Goal: Task Accomplishment & Management: Manage account settings

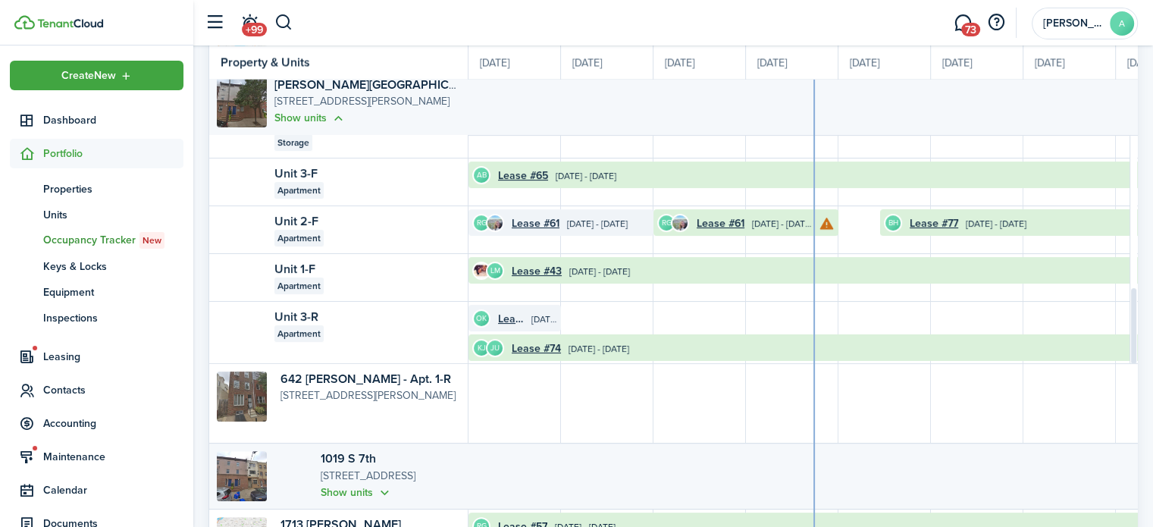
click at [293, 27] on header-wrapper "+99 73 [PERSON_NAME]" at bounding box center [667, 22] width 941 height 45
click at [288, 24] on button "button" at bounding box center [283, 23] width 19 height 26
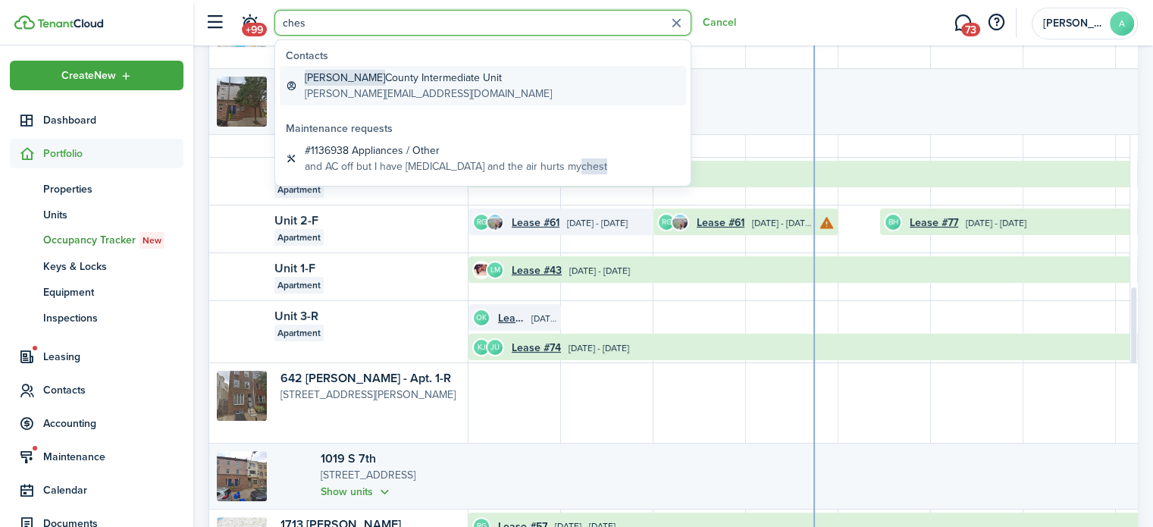
type input "ches"
click at [345, 80] on global-search-item-title "Chester County Intermediate Unit" at bounding box center [428, 78] width 247 height 16
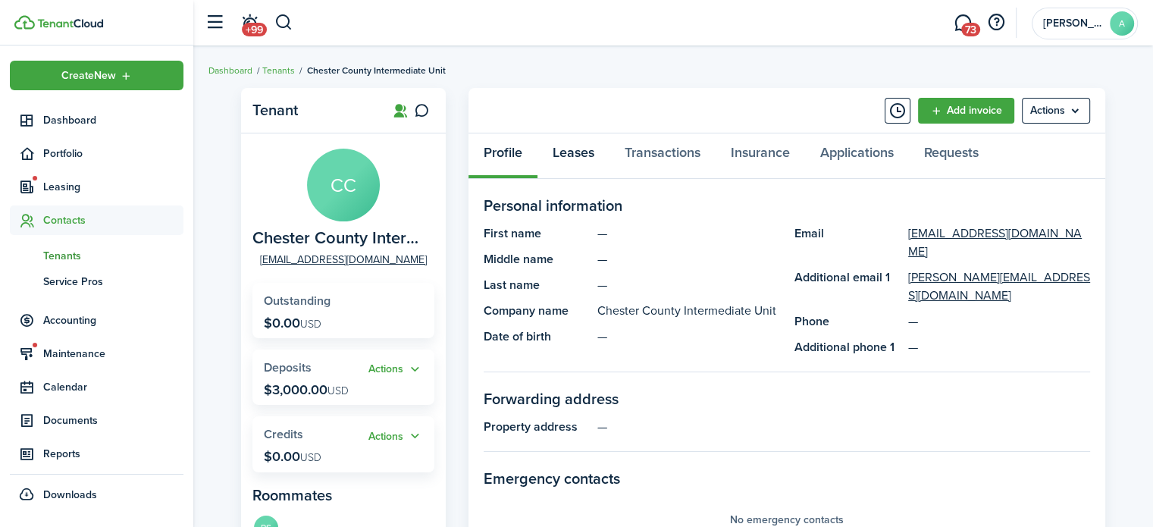
click at [594, 143] on link "Leases" at bounding box center [574, 155] width 72 height 45
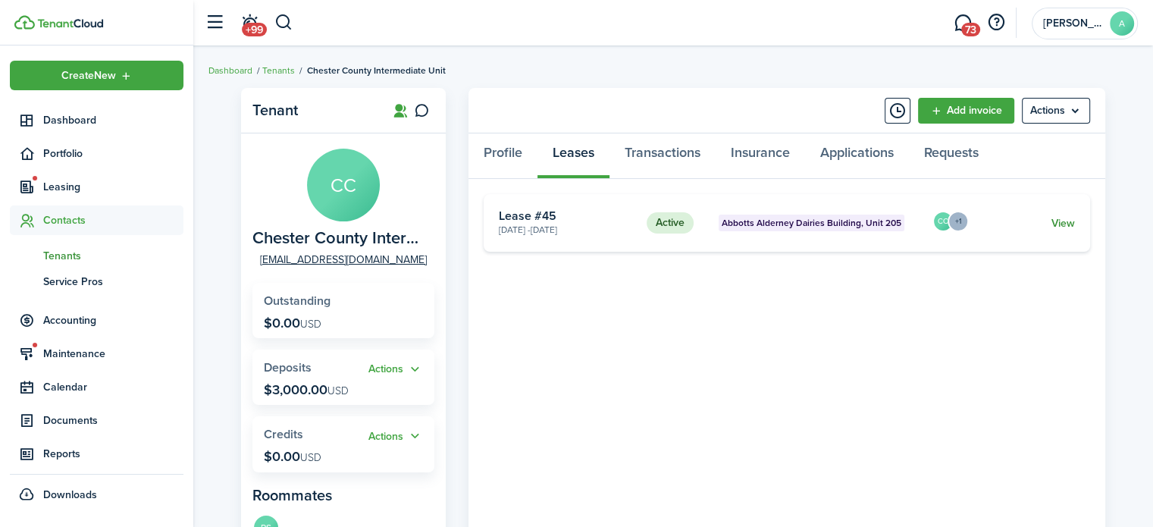
click at [1065, 219] on link "View" at bounding box center [1064, 223] width 24 height 16
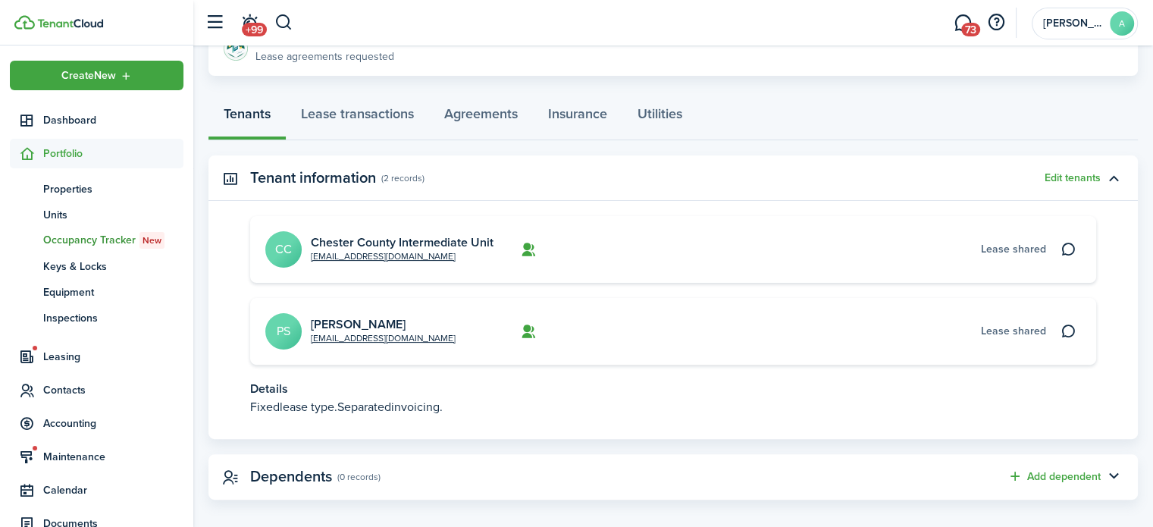
scroll to position [378, 0]
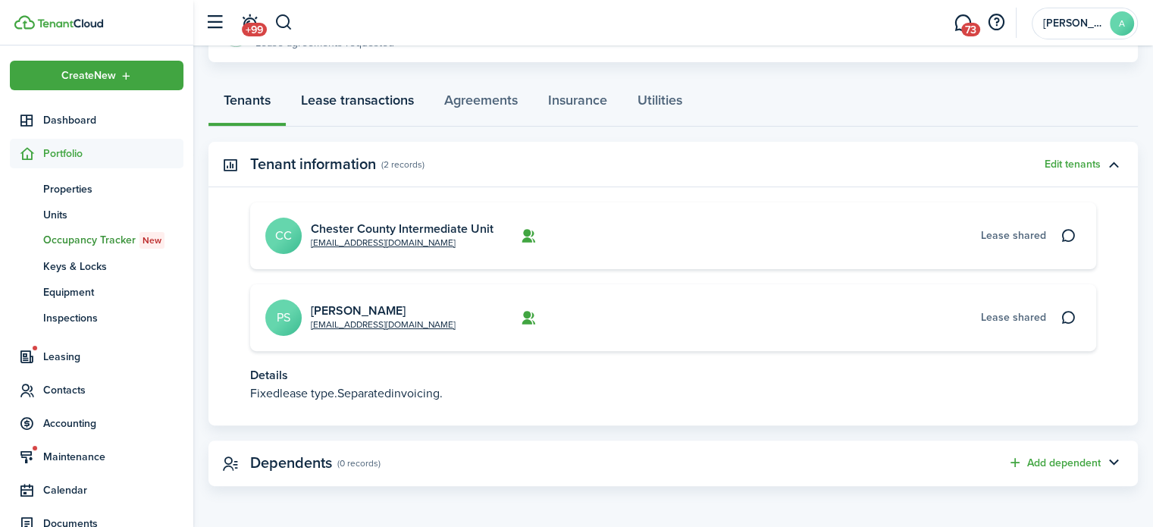
click at [326, 89] on link "Lease transactions" at bounding box center [357, 103] width 143 height 45
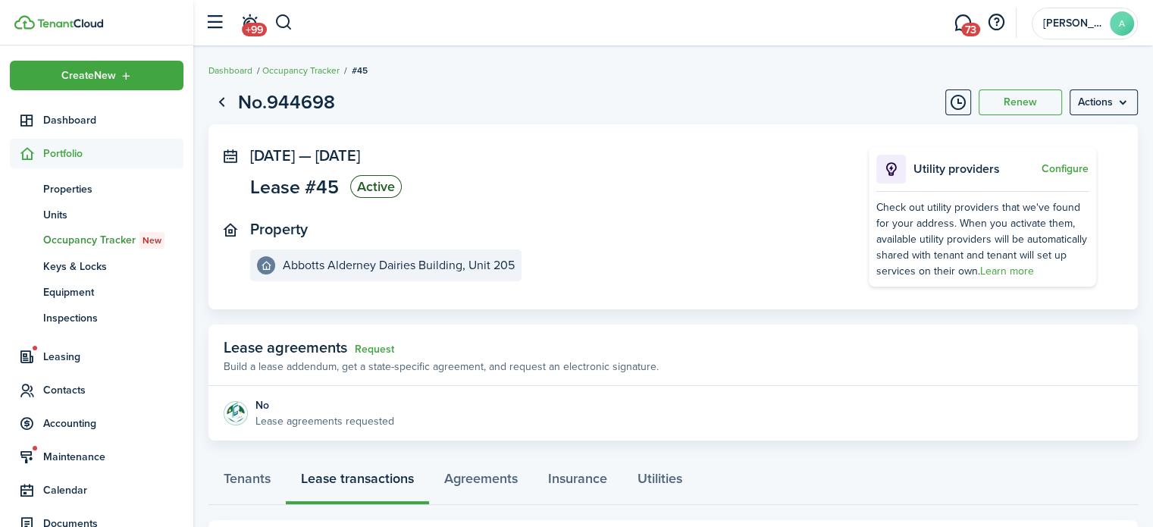
click at [1115, 86] on page-view-layout "No.944698 Renew Actions [DATE] — [DATE] Lease #45 Active Property [GEOGRAPHIC_D…" at bounding box center [673, 498] width 960 height 836
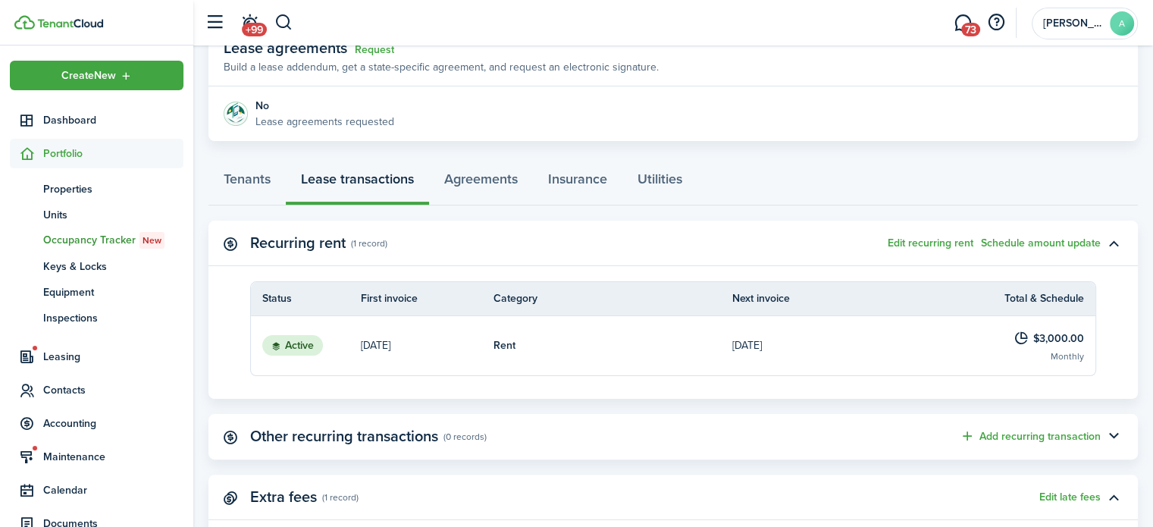
scroll to position [301, 0]
click at [666, 232] on panel-main-header "Recurring rent (1 record) Edit recurring rent Schedule amount update" at bounding box center [674, 241] width 930 height 45
click at [670, 344] on link "Rent" at bounding box center [613, 344] width 239 height 59
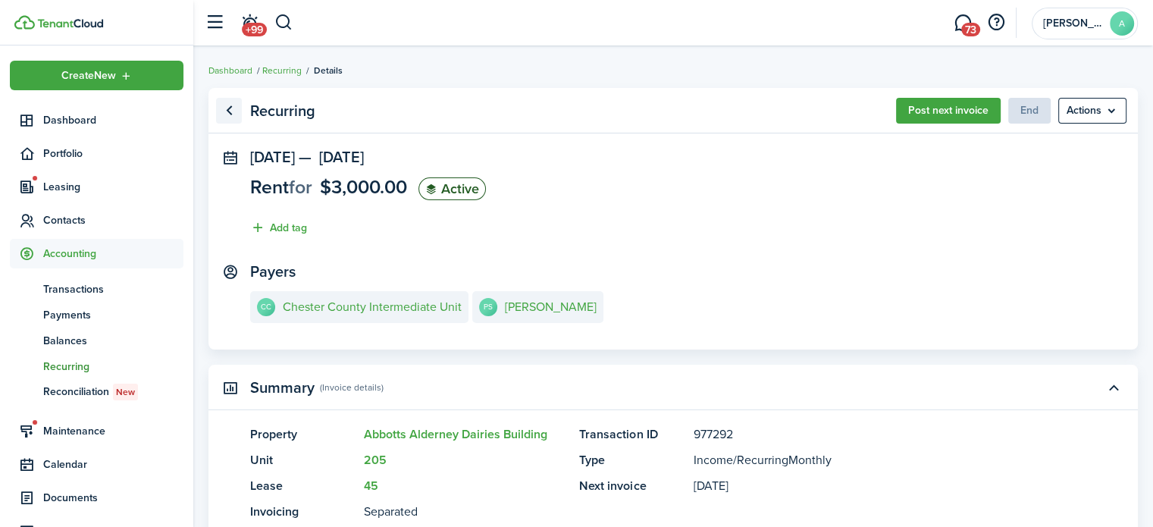
click at [224, 105] on link "Go back" at bounding box center [229, 111] width 26 height 26
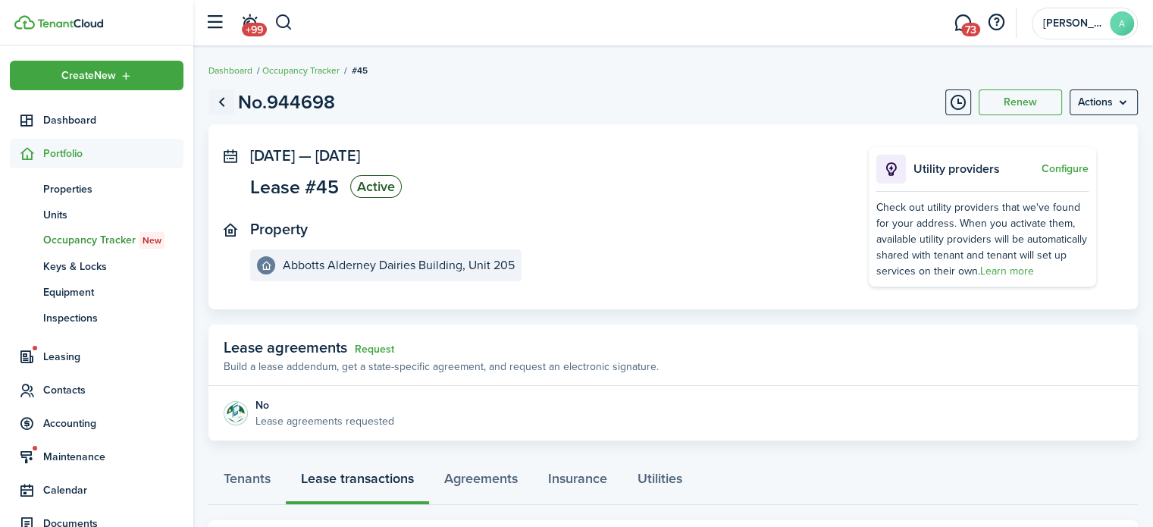
click at [216, 107] on link "Go back" at bounding box center [222, 102] width 26 height 26
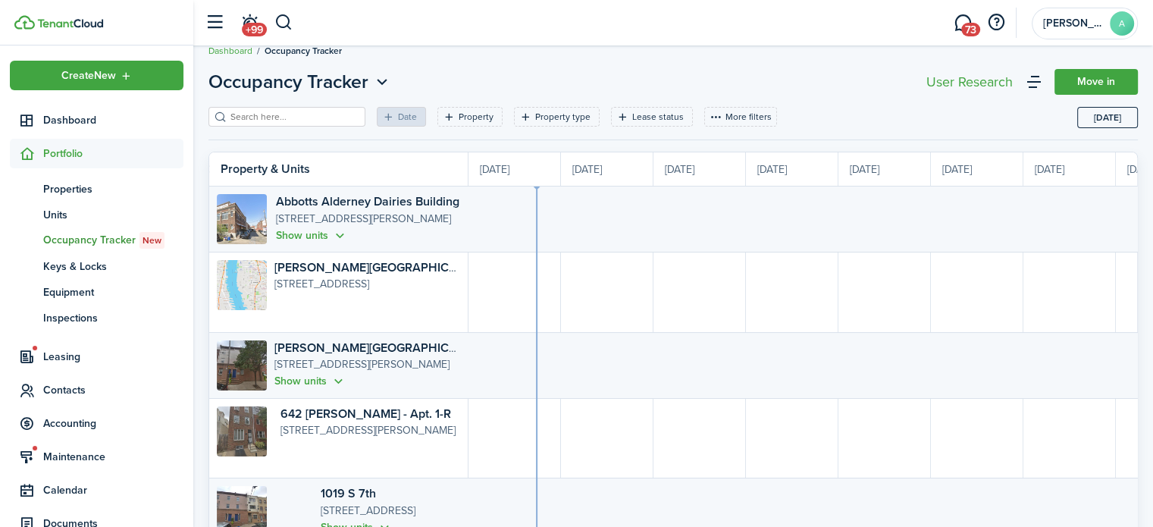
scroll to position [20, 0]
click at [279, 11] on button "button" at bounding box center [283, 23] width 19 height 26
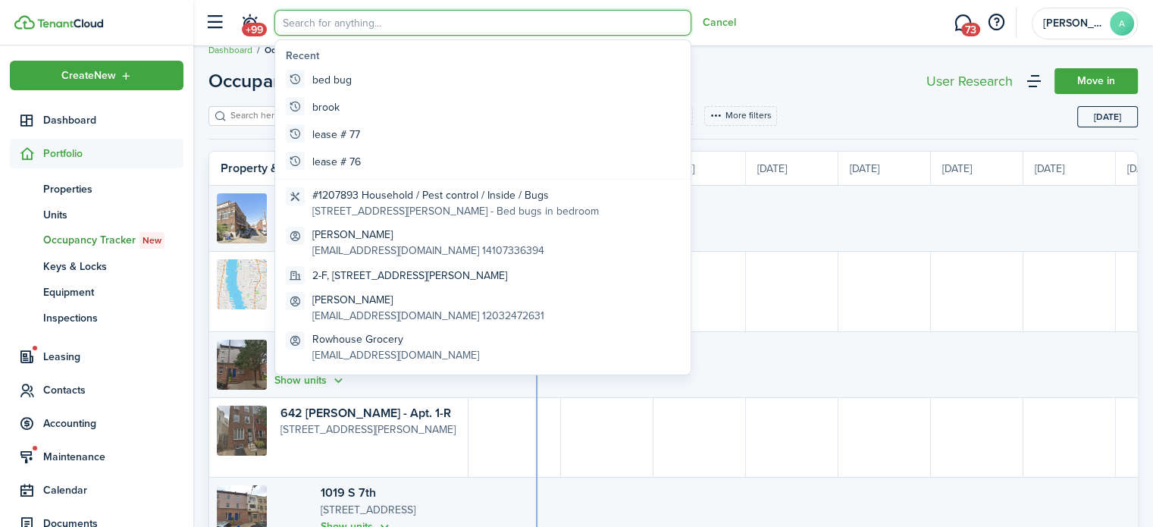
scroll to position [0, 0]
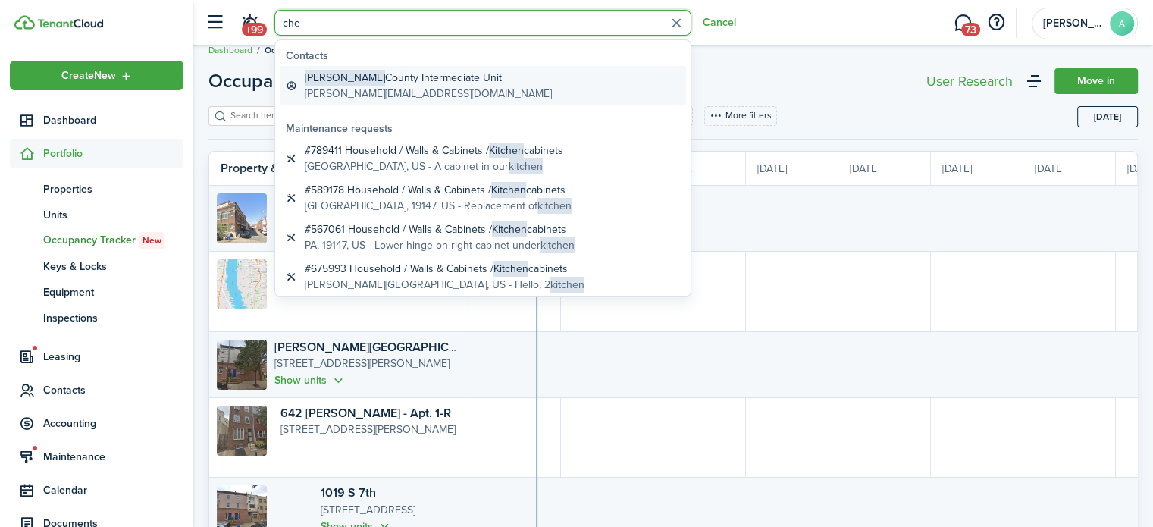
type input "che"
click at [318, 66] on link "Chester County Intermediate Unit [EMAIL_ADDRESS][DOMAIN_NAME]" at bounding box center [483, 85] width 406 height 39
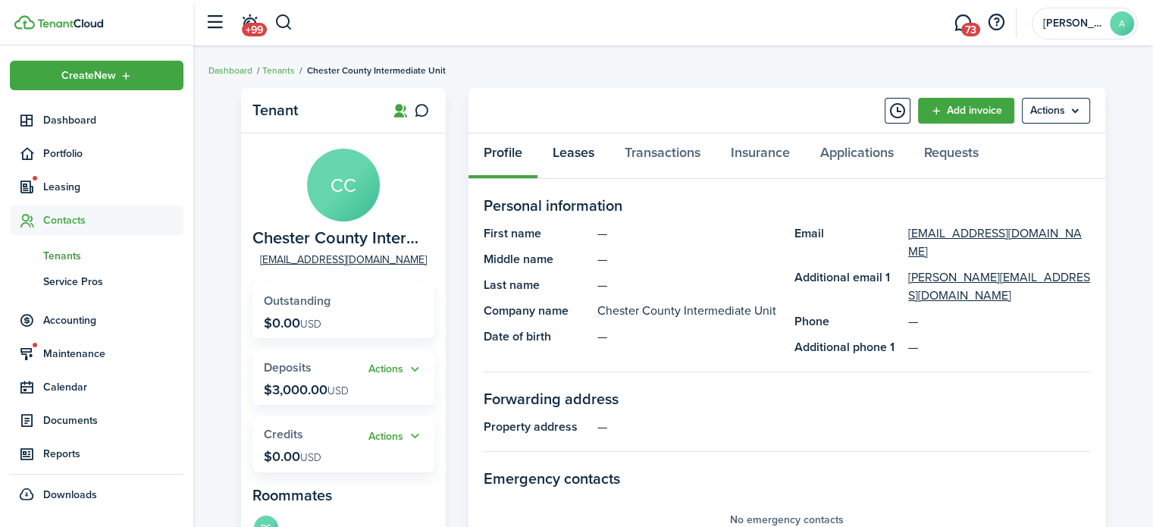
click at [557, 157] on link "Leases" at bounding box center [574, 155] width 72 height 45
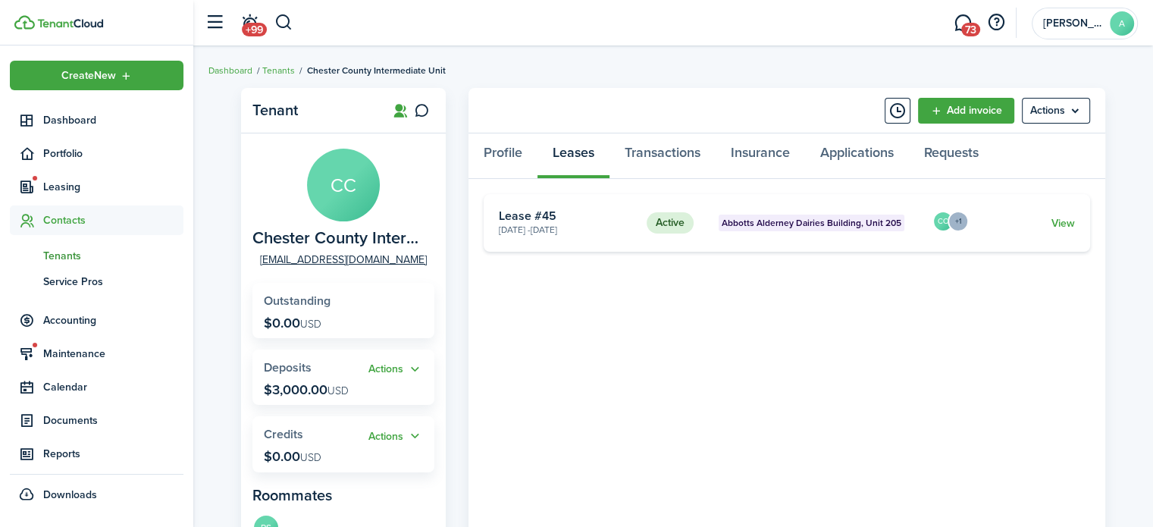
click at [1071, 231] on card "Active Abbotts [GEOGRAPHIC_DATA], Unit 205 [DATE] - [DATE] Lease #45 CC +1 View" at bounding box center [787, 223] width 607 height 58
click at [1066, 228] on link "View" at bounding box center [1064, 223] width 24 height 16
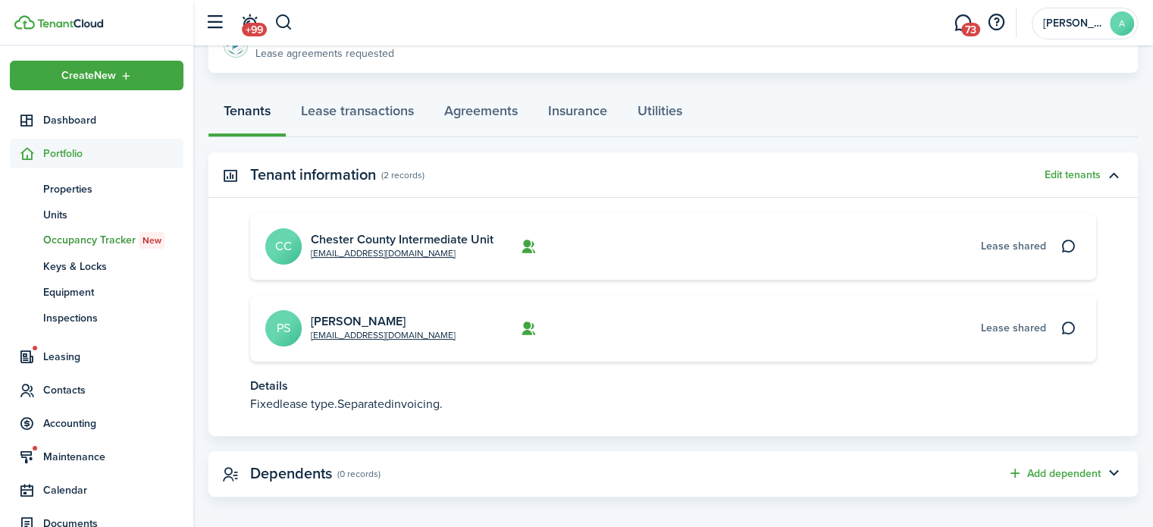
scroll to position [378, 0]
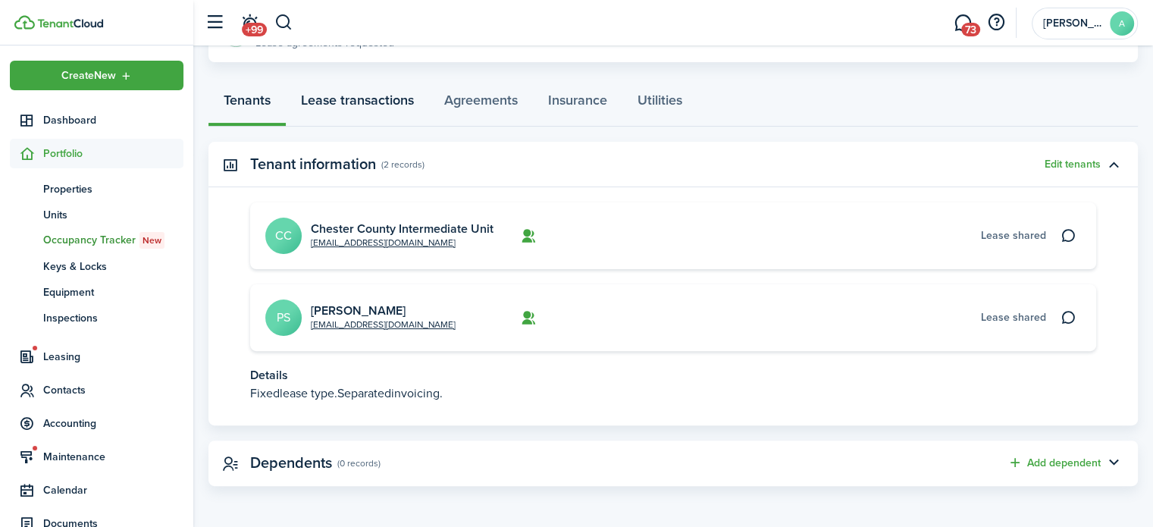
click at [394, 87] on link "Lease transactions" at bounding box center [357, 103] width 143 height 45
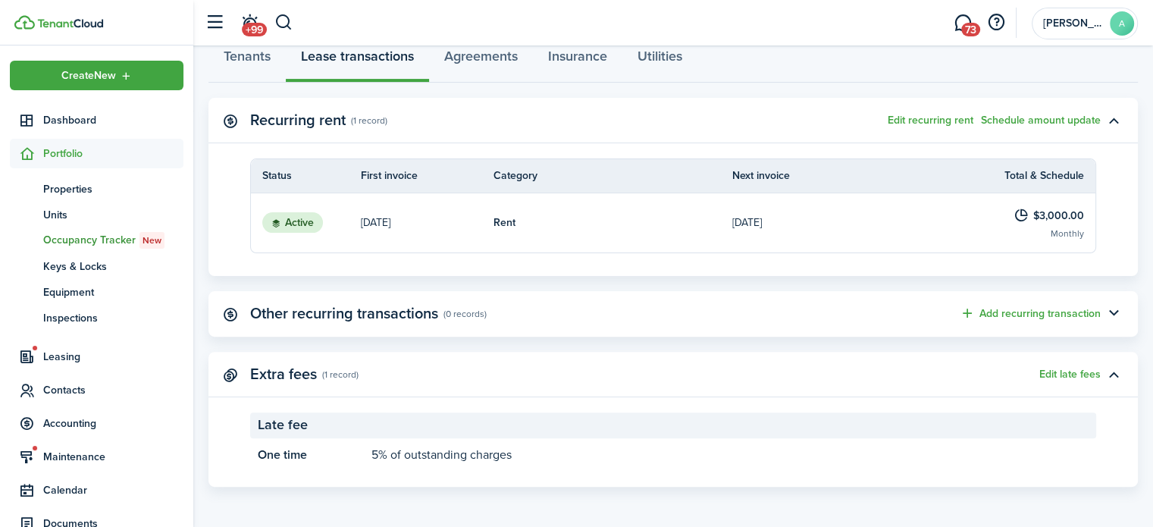
scroll to position [422, 0]
click at [500, 233] on link "Rent" at bounding box center [613, 222] width 239 height 59
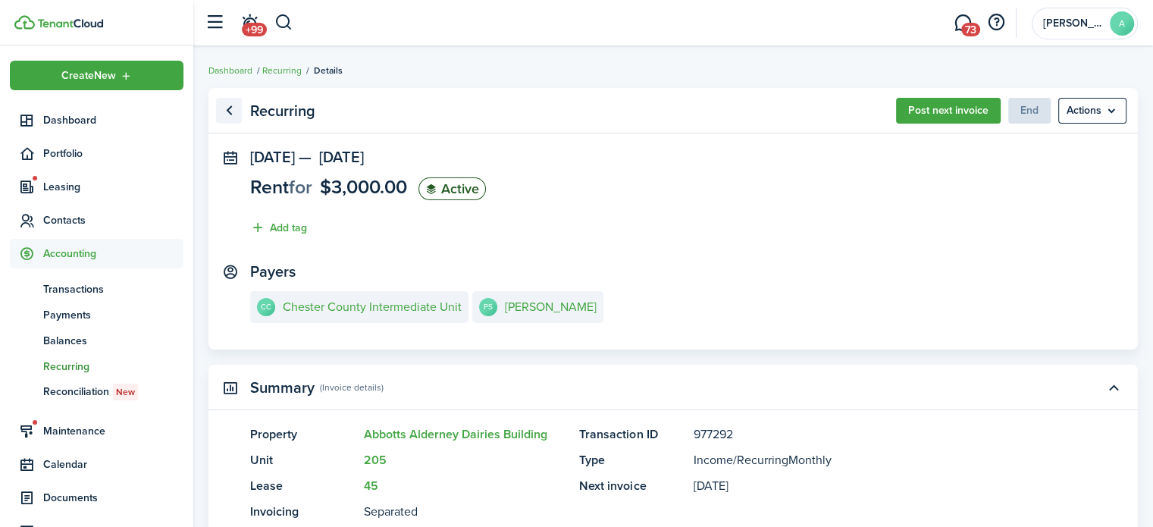
click at [222, 109] on link "Go back" at bounding box center [229, 111] width 26 height 26
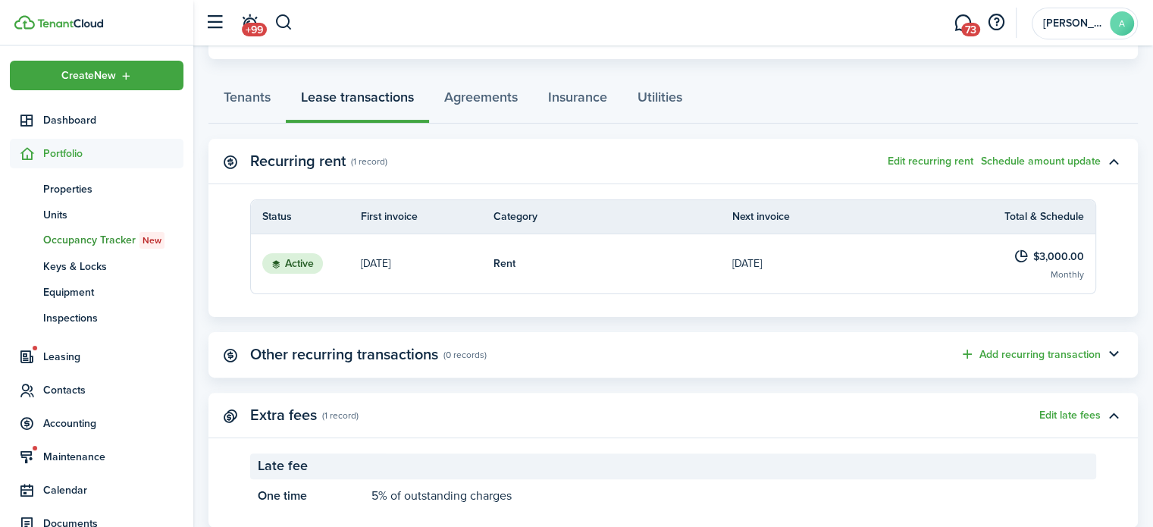
scroll to position [384, 0]
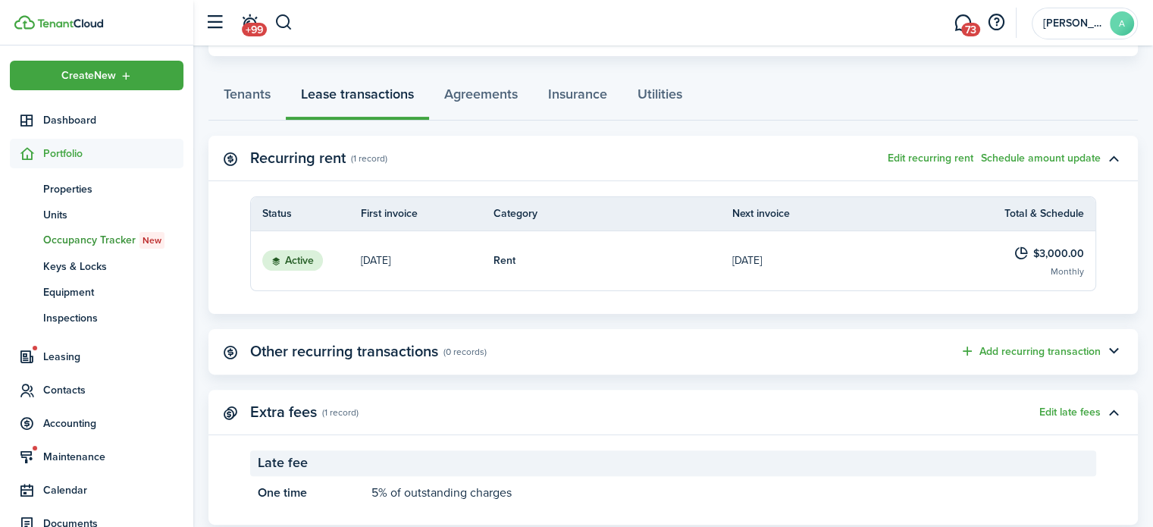
click at [632, 274] on link "Rent" at bounding box center [613, 260] width 239 height 59
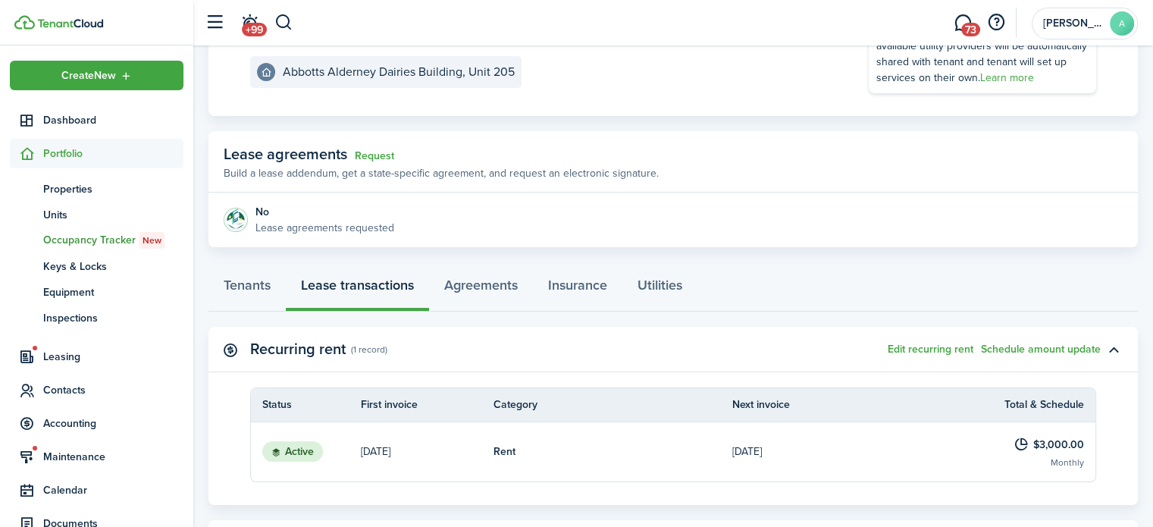
scroll to position [249, 0]
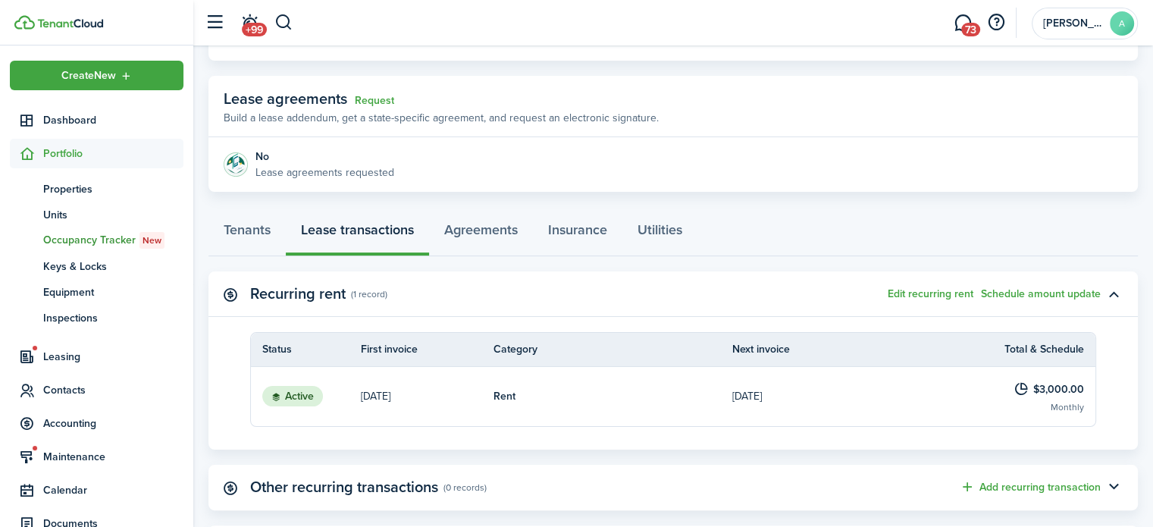
click at [527, 389] on link "Rent" at bounding box center [613, 396] width 239 height 59
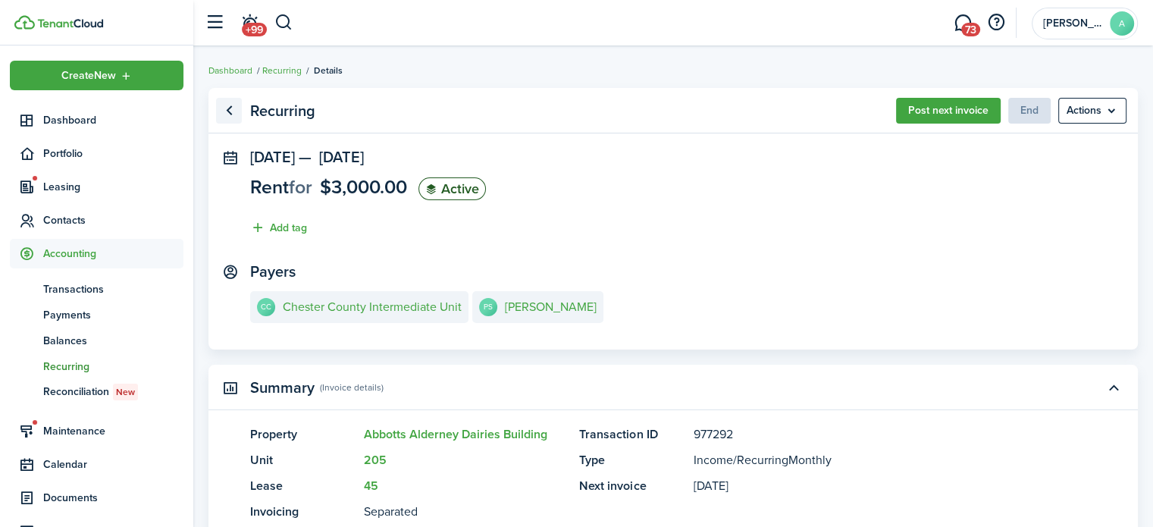
click at [230, 119] on link "Go back" at bounding box center [229, 111] width 26 height 26
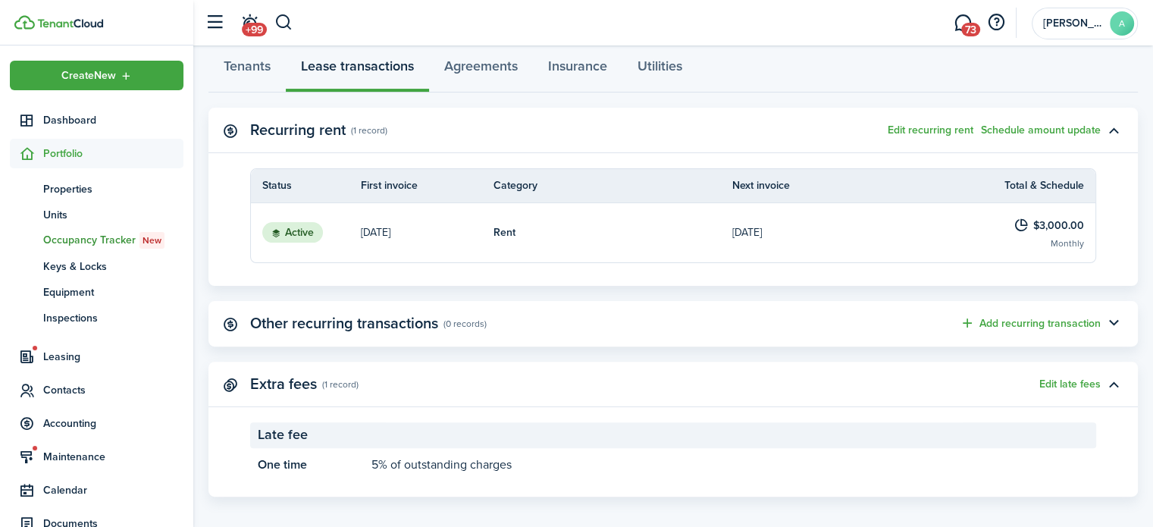
scroll to position [422, 0]
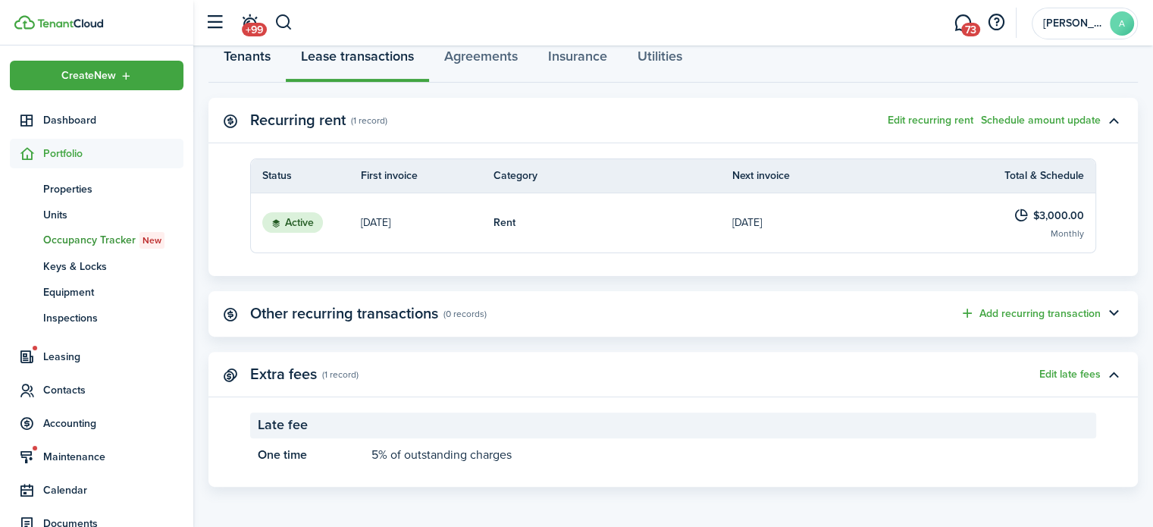
click at [271, 67] on link "Tenants" at bounding box center [247, 59] width 77 height 45
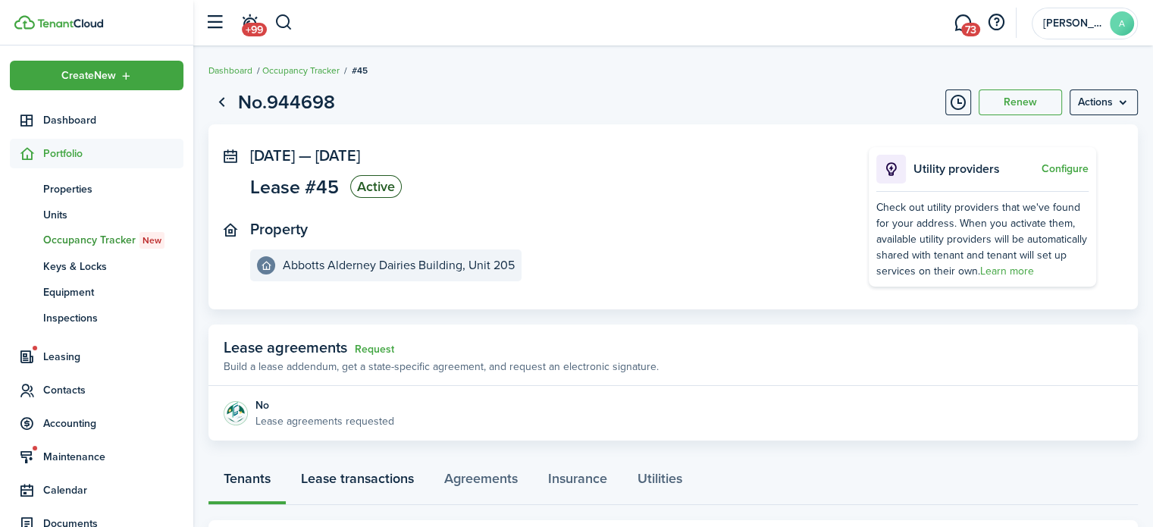
click at [388, 477] on link "Lease transactions" at bounding box center [357, 481] width 143 height 45
click at [283, 34] on button "button" at bounding box center [283, 23] width 19 height 26
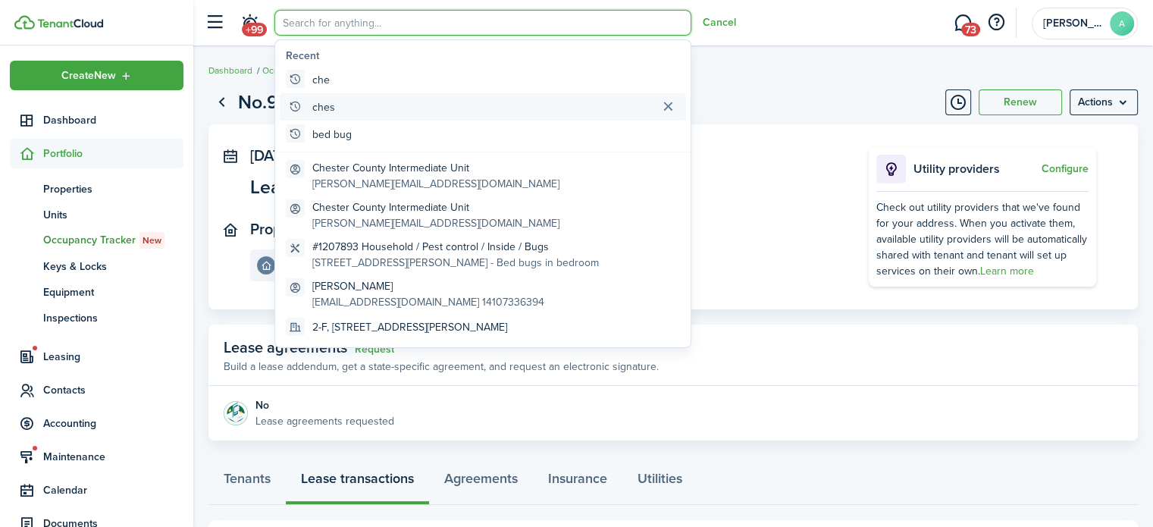
click at [326, 102] on global-search-item-title "ches" at bounding box center [323, 107] width 23 height 16
type input "ches"
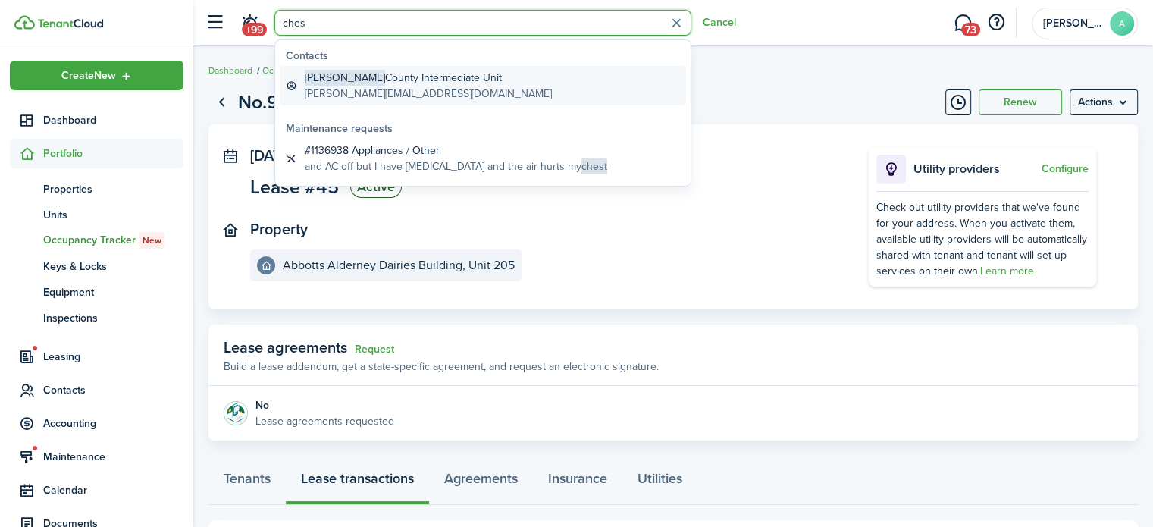
click at [444, 80] on global-search-item-title "Chester County Intermediate Unit" at bounding box center [428, 78] width 247 height 16
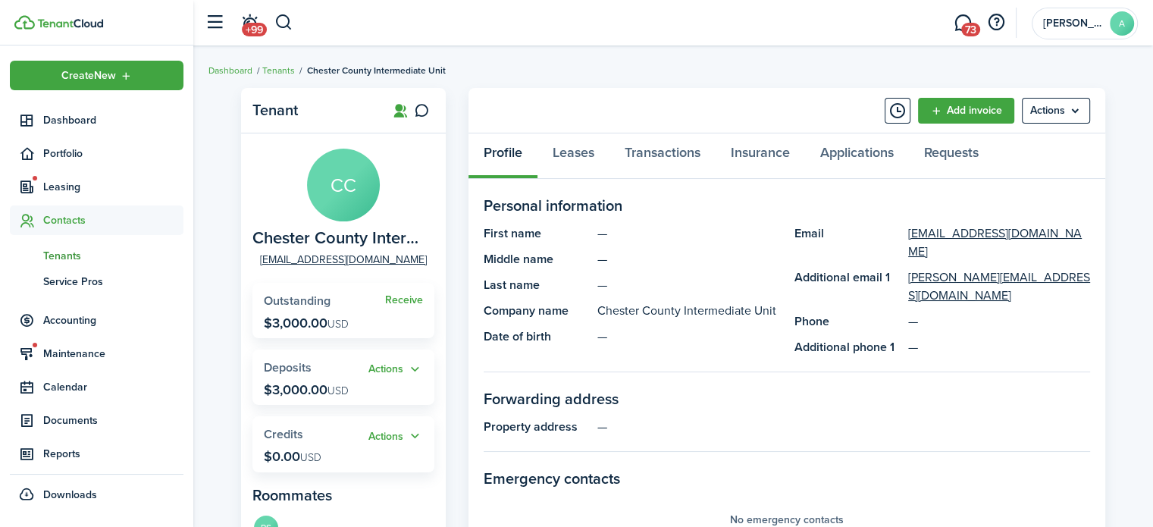
click at [399, 293] on span "Receive" at bounding box center [404, 300] width 38 height 16
click at [402, 298] on link "Receive" at bounding box center [404, 300] width 38 height 12
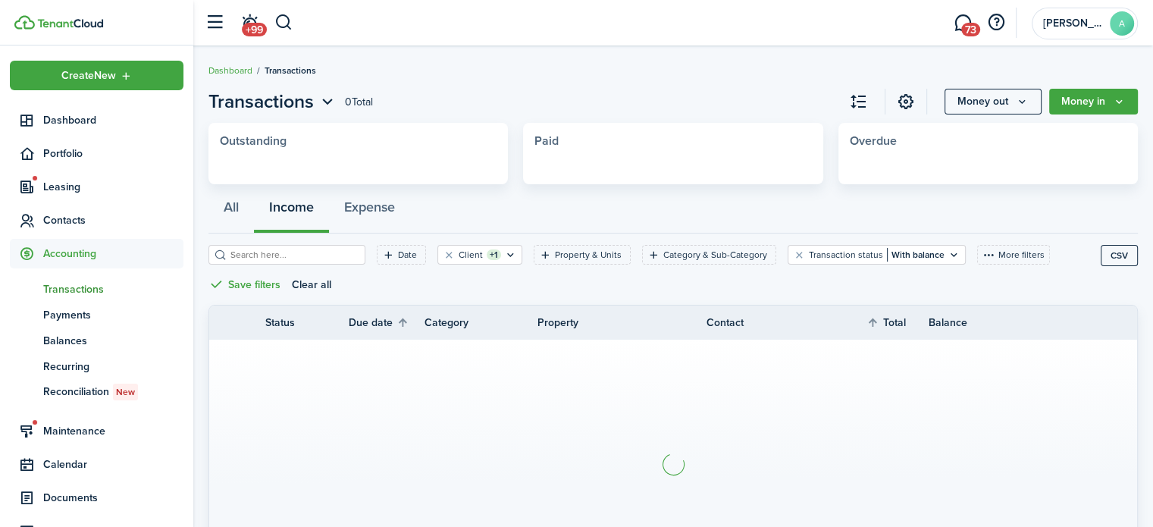
scroll to position [16, 0]
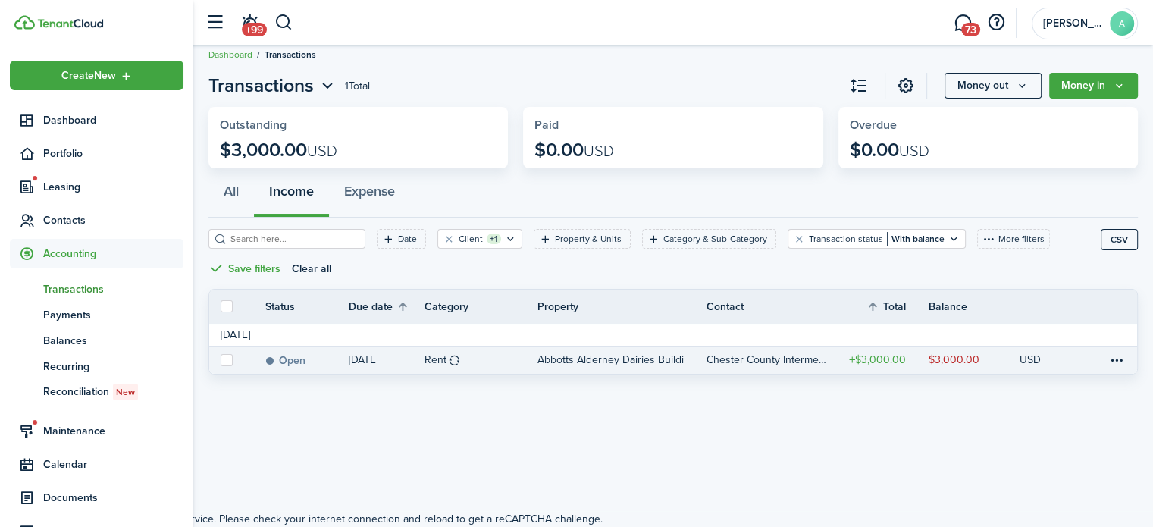
click at [229, 362] on label at bounding box center [227, 360] width 12 height 12
click at [221, 360] on input "checkbox" at bounding box center [220, 359] width 1 height 1
checkbox input "true"
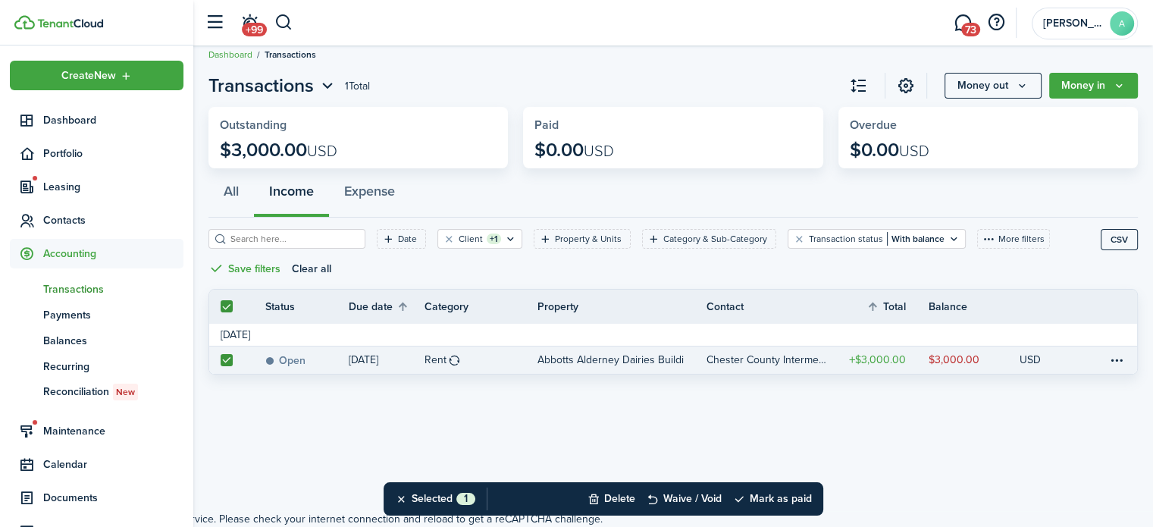
click at [1107, 357] on link at bounding box center [1122, 360] width 30 height 27
click at [1119, 358] on table-menu-btn-icon at bounding box center [1117, 360] width 18 height 18
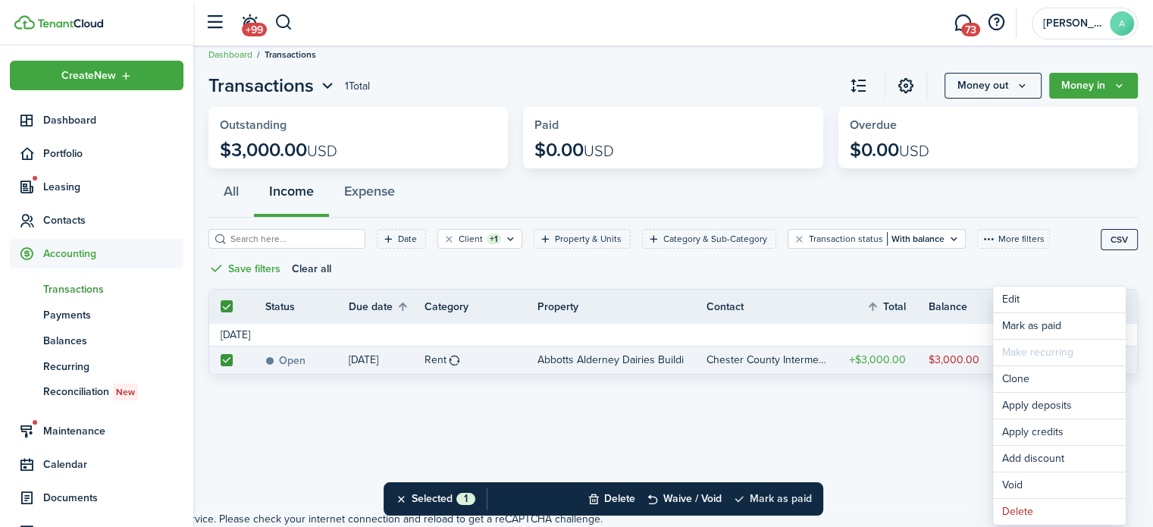
click at [766, 500] on button "Mark as paid" at bounding box center [772, 498] width 79 height 33
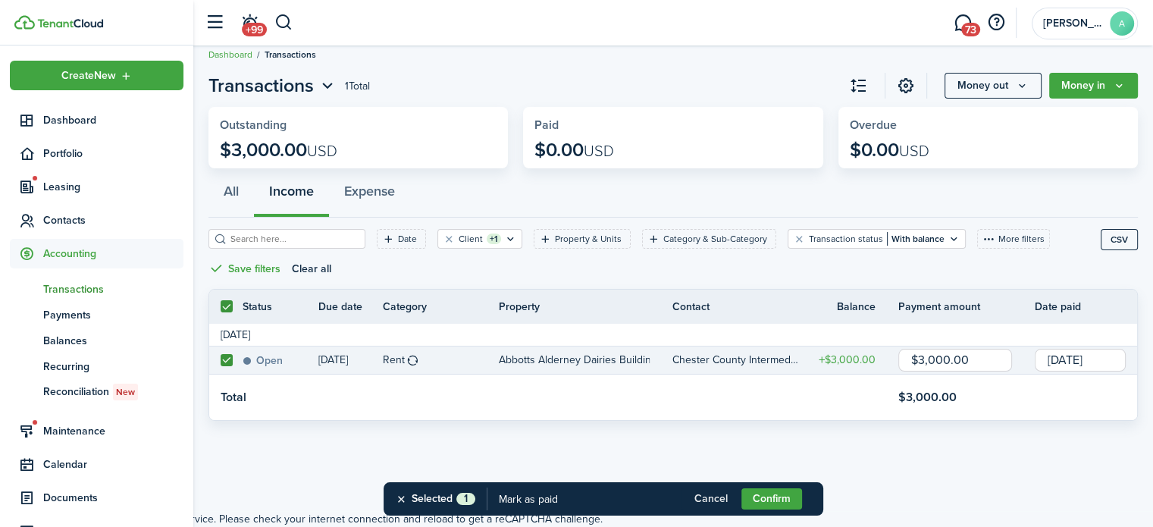
click at [718, 501] on button "Cancel" at bounding box center [711, 498] width 61 height 21
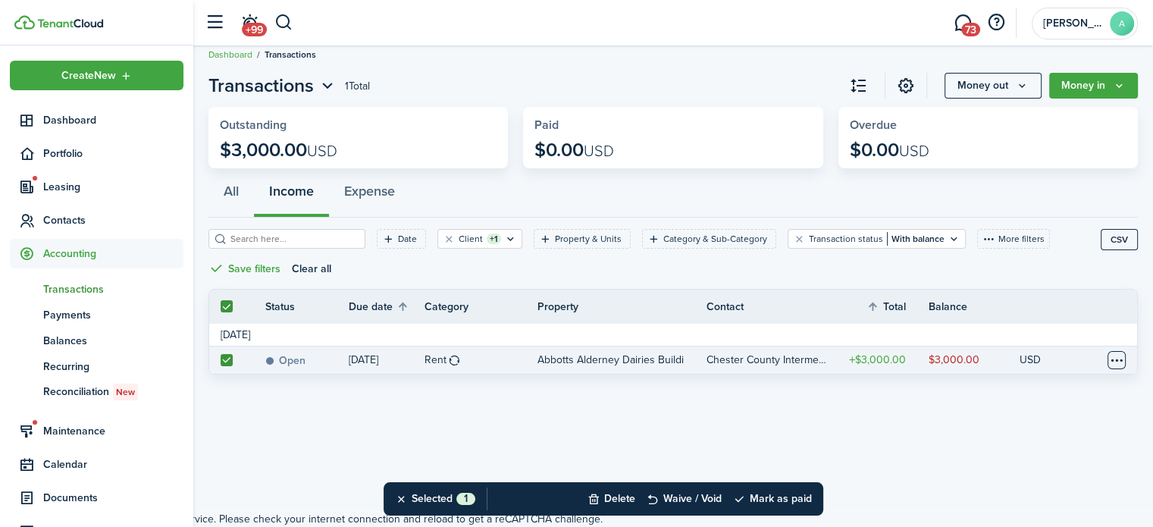
click at [1112, 365] on table-menu-btn-icon at bounding box center [1117, 360] width 18 height 18
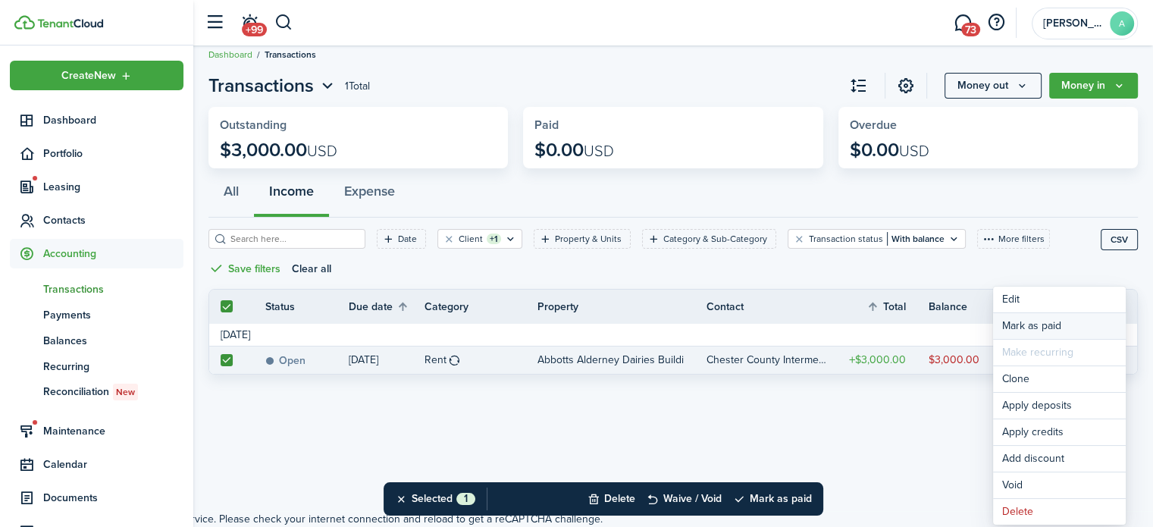
click at [1109, 328] on link "Mark as paid" at bounding box center [1059, 326] width 133 height 26
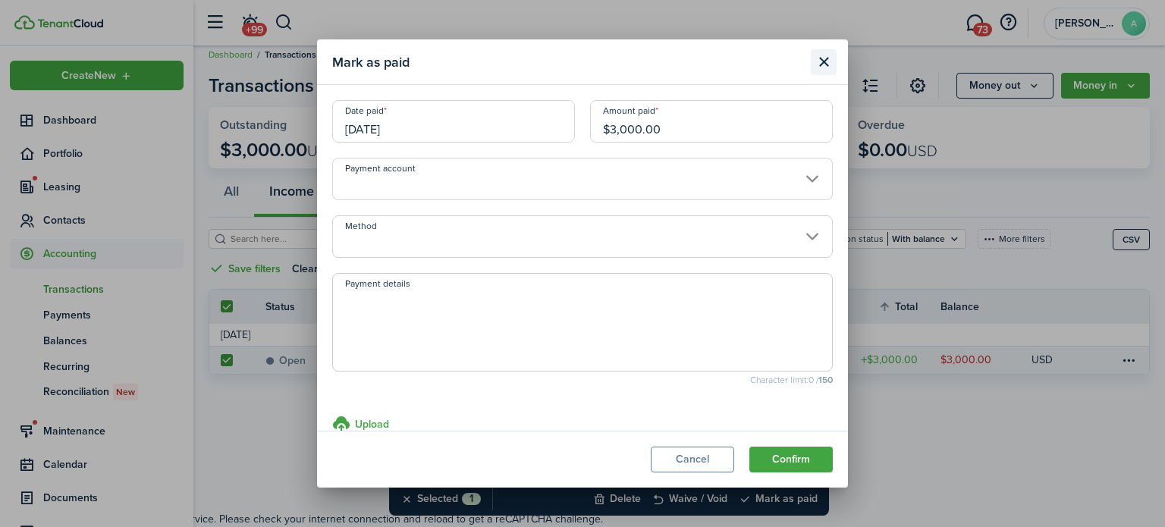
click at [826, 68] on button "Close modal" at bounding box center [824, 62] width 26 height 26
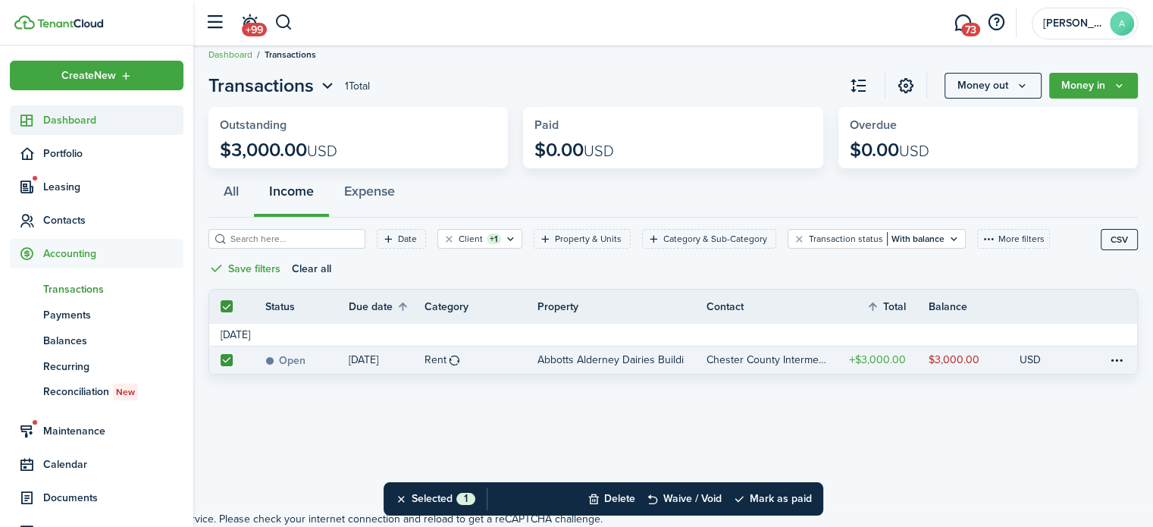
click at [61, 121] on span "Dashboard" at bounding box center [113, 120] width 140 height 16
